Goal: Information Seeking & Learning: Learn about a topic

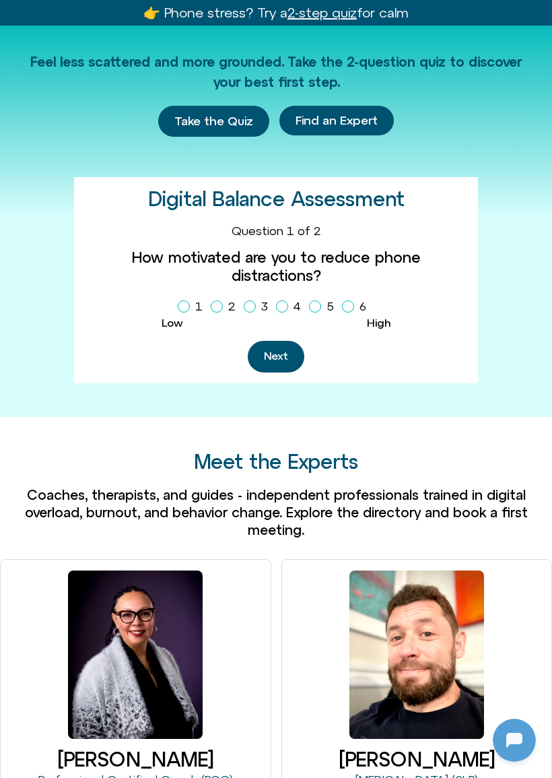
scroll to position [528, 0]
